Goal: Find specific page/section: Find specific page/section

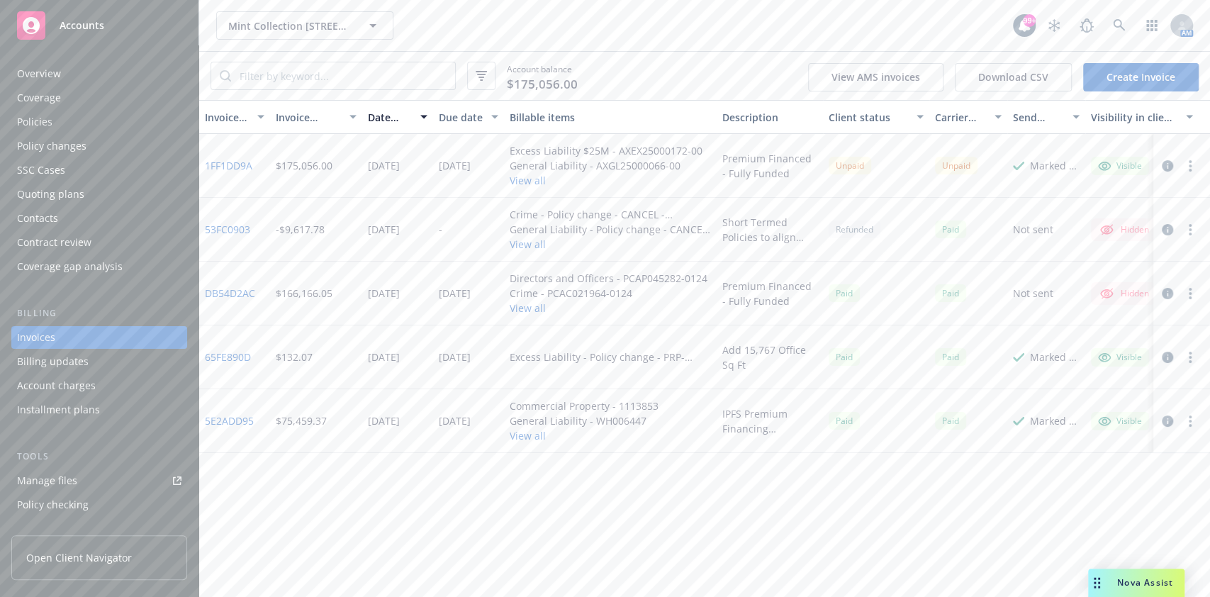
scroll to position [16, 0]
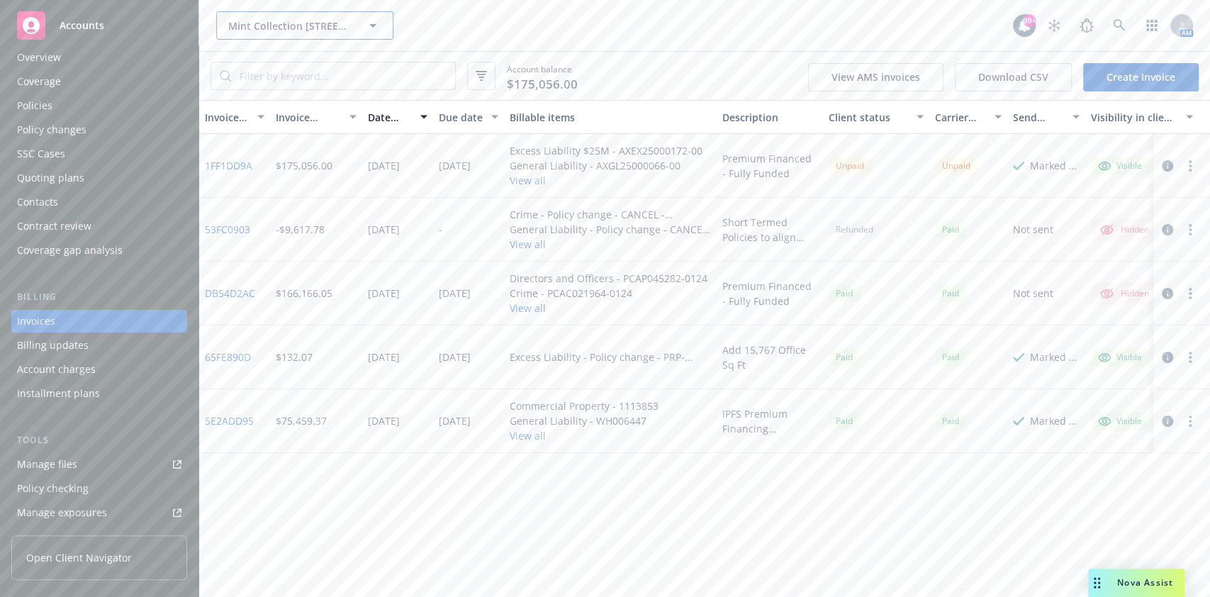
click at [265, 21] on span "Mint Collection [STREET_ADDRESS][PERSON_NAME] Condominium Owners' Association" at bounding box center [289, 25] width 123 height 15
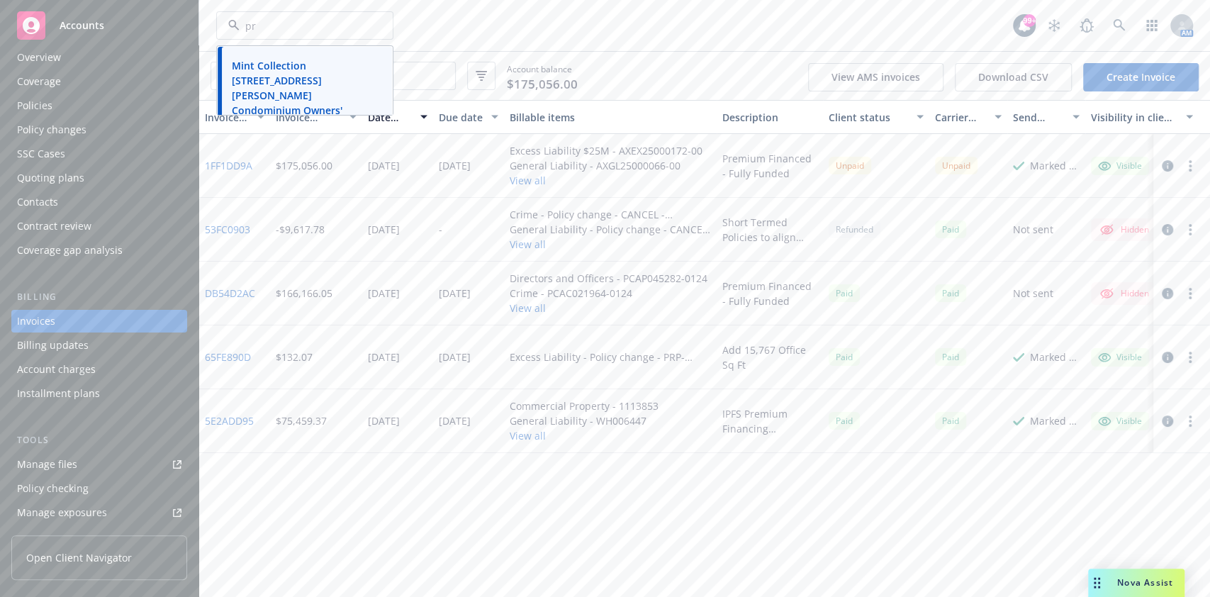
type input "prm"
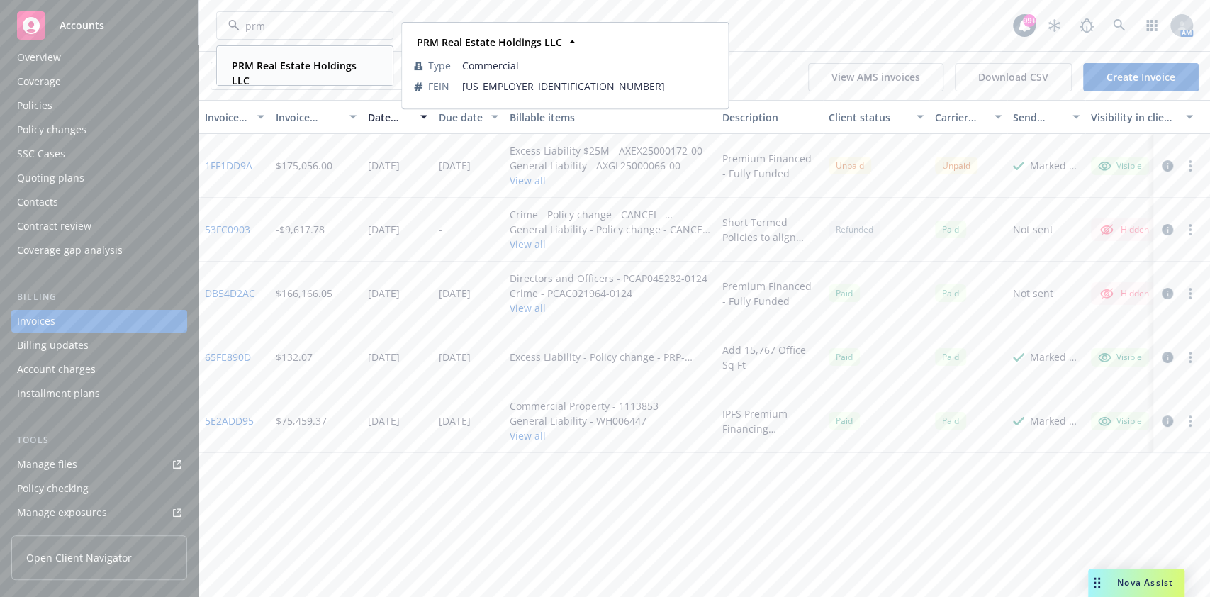
click at [300, 69] on strong "PRM Real Estate Holdings LLC" at bounding box center [294, 73] width 125 height 28
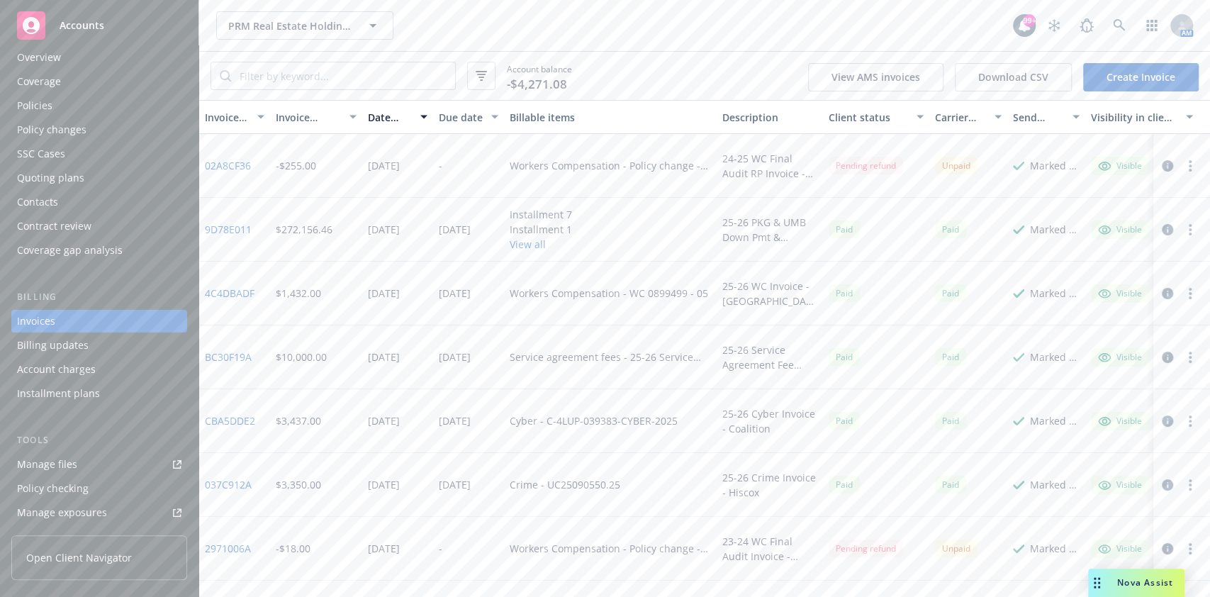
click at [1117, 583] on span "Nova Assist" at bounding box center [1145, 582] width 56 height 12
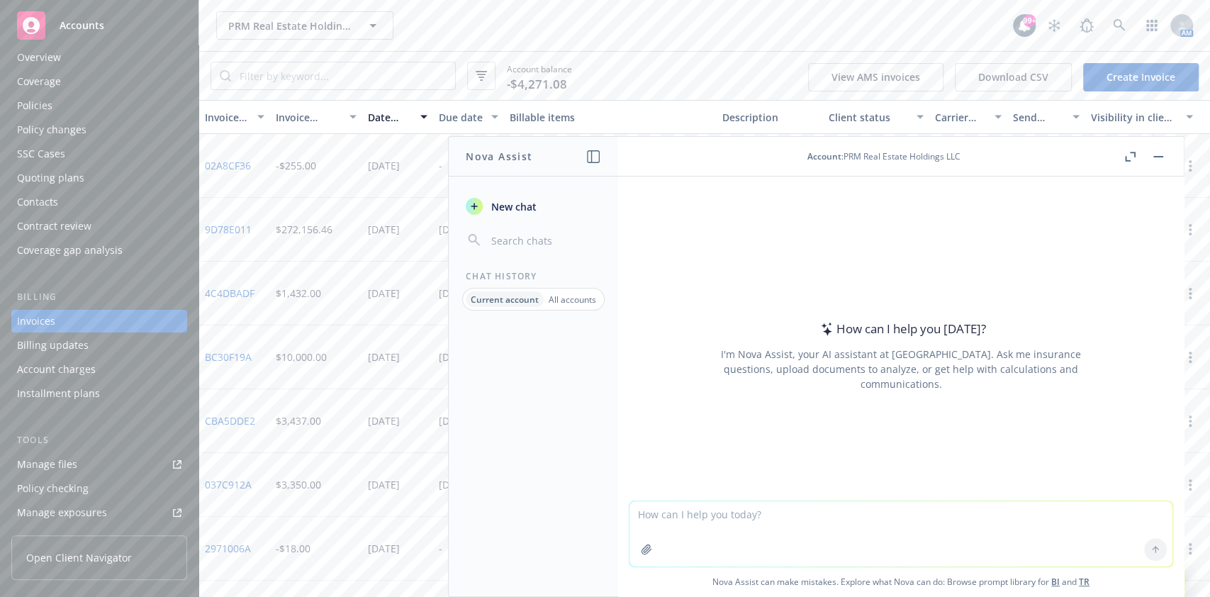
click at [574, 298] on p "All accounts" at bounding box center [573, 300] width 48 height 12
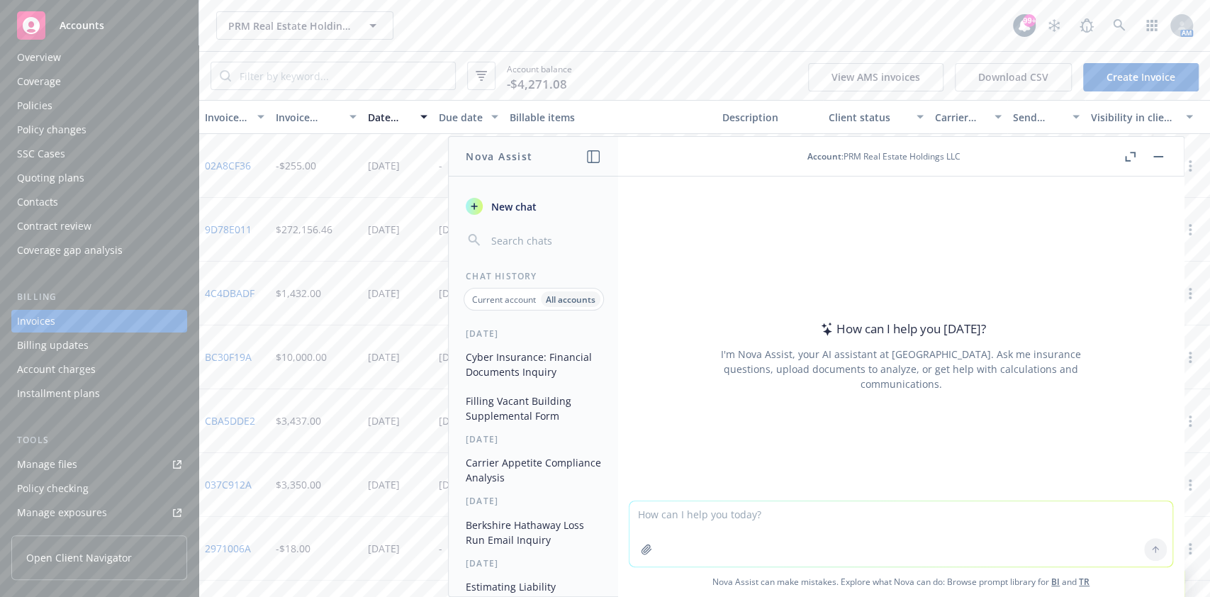
click at [560, 406] on button "Filling Vacant Building Supplemental Form" at bounding box center [533, 408] width 147 height 38
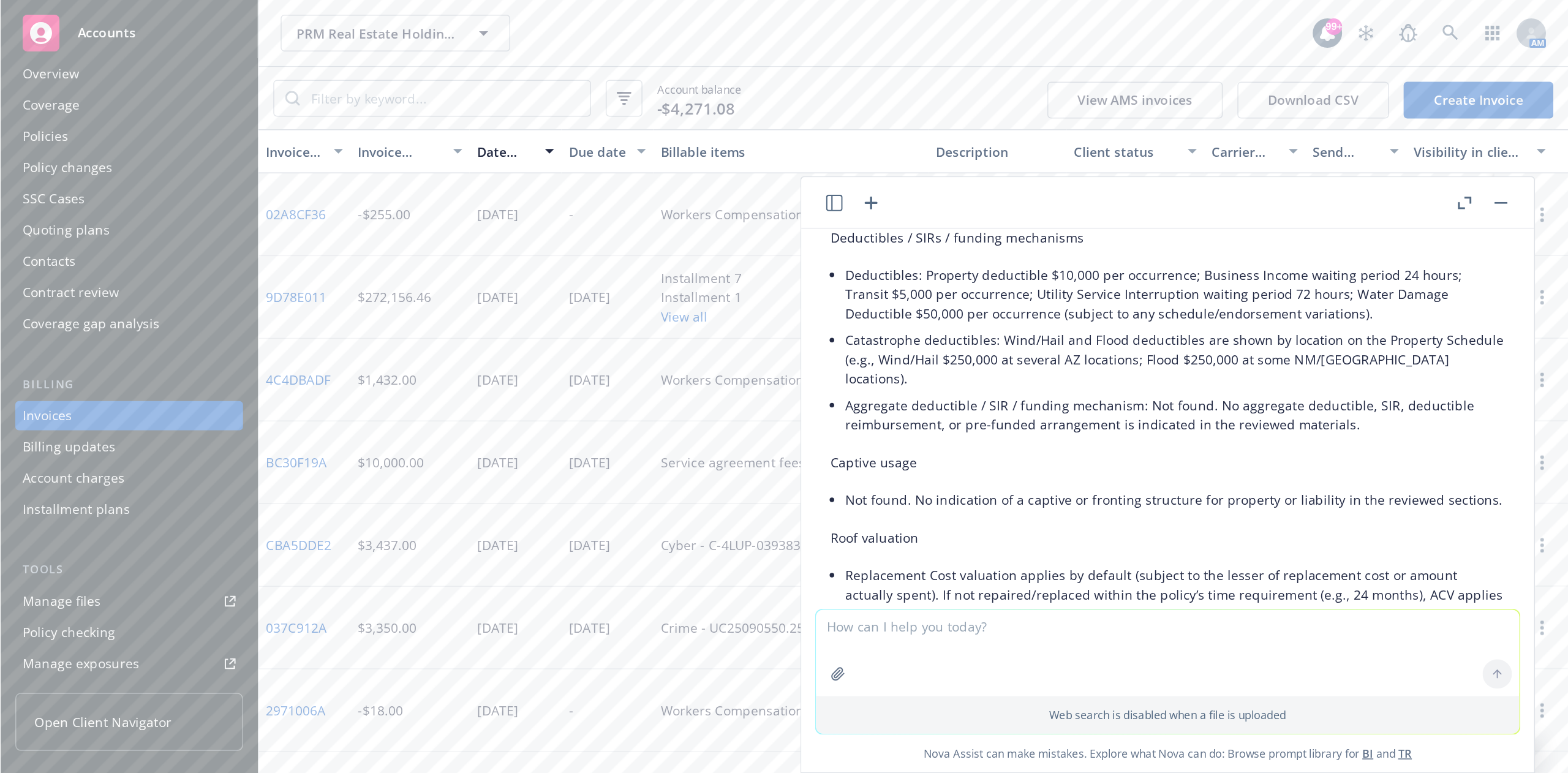
scroll to position [2715, 0]
click at [78, 17] on span "Accounts" at bounding box center [71, 22] width 39 height 10
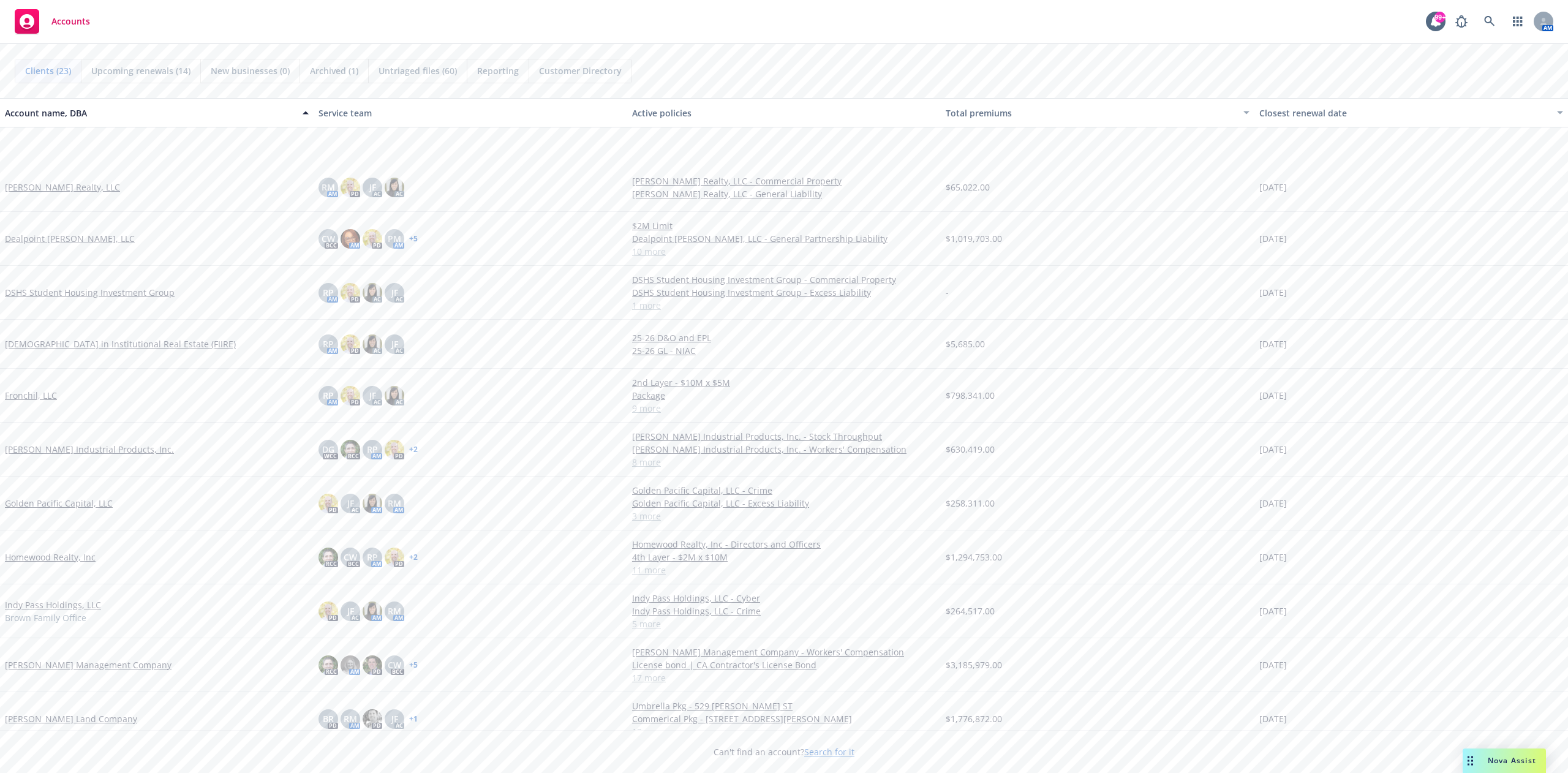
scroll to position [289, 0]
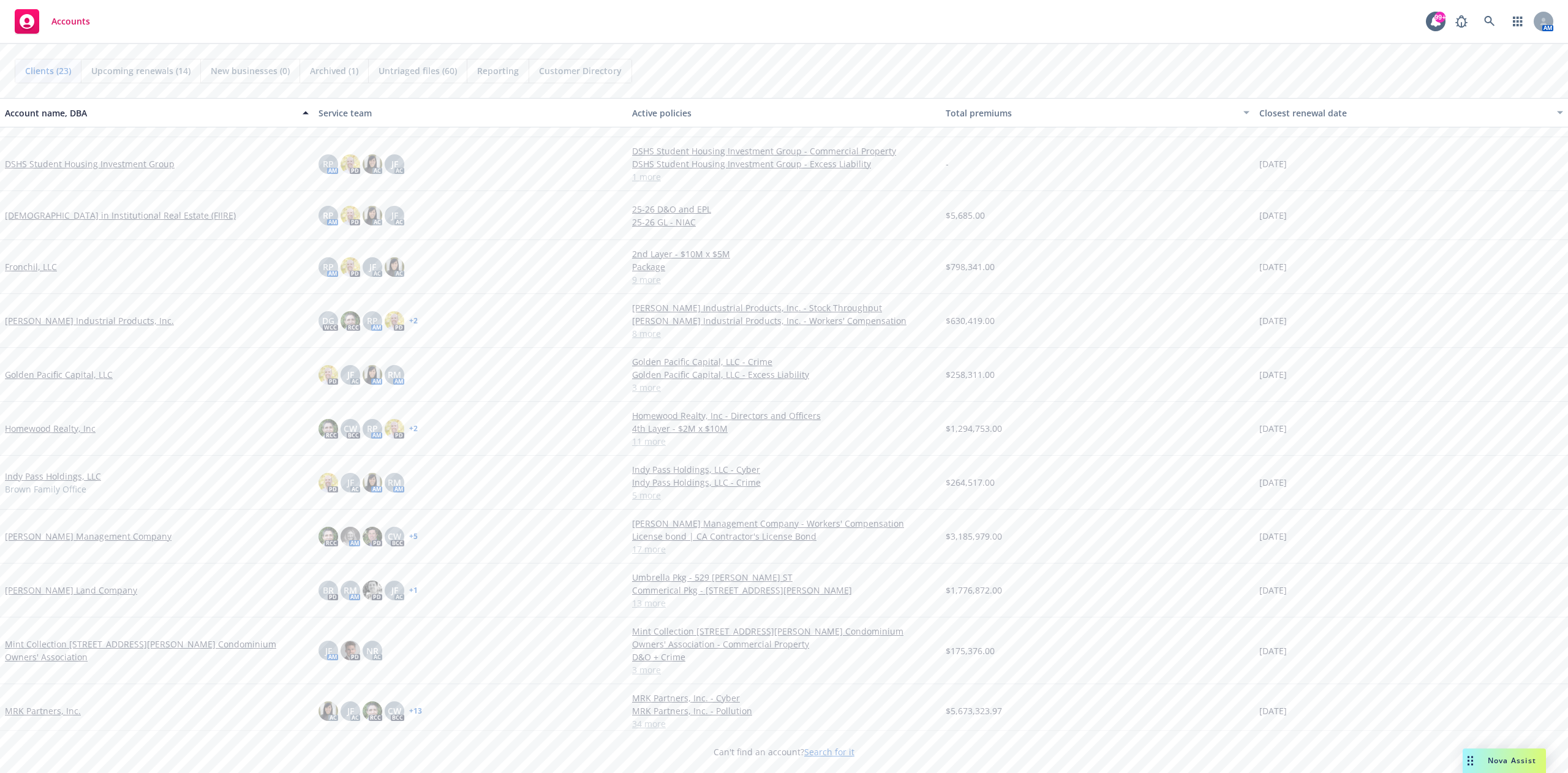
click at [73, 515] on link "[PERSON_NAME] Land Company" at bounding box center [71, 590] width 132 height 13
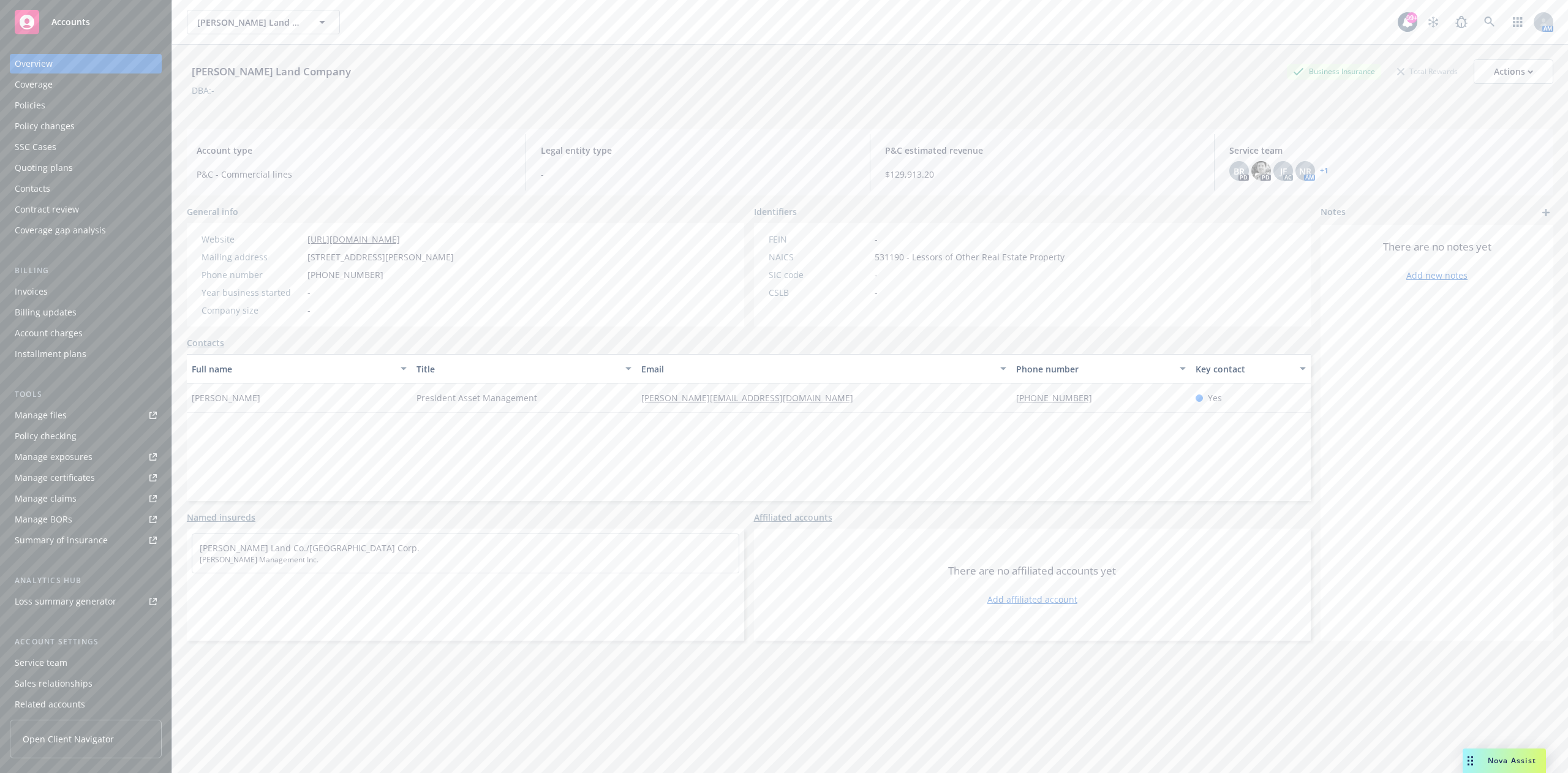
click at [278, 482] on div "Full name Title Email Phone number Key contact [PERSON_NAME] President Asset Ma…" at bounding box center [748, 428] width 1124 height 147
click at [56, 102] on div "Policies" at bounding box center [86, 105] width 142 height 20
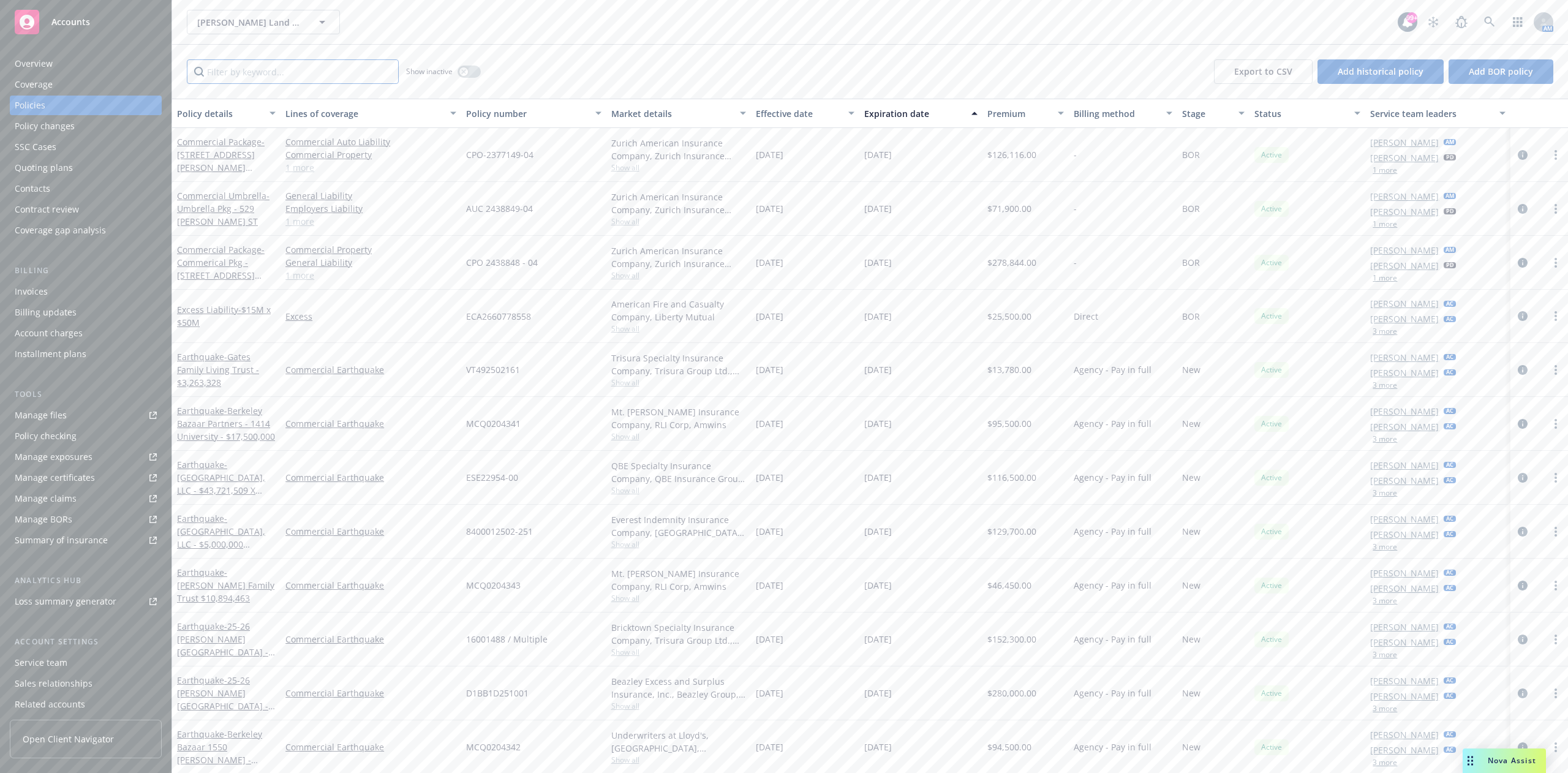
click at [253, 75] on input "Filter by keyword..." at bounding box center [292, 72] width 212 height 24
